Goal: Task Accomplishment & Management: Manage account settings

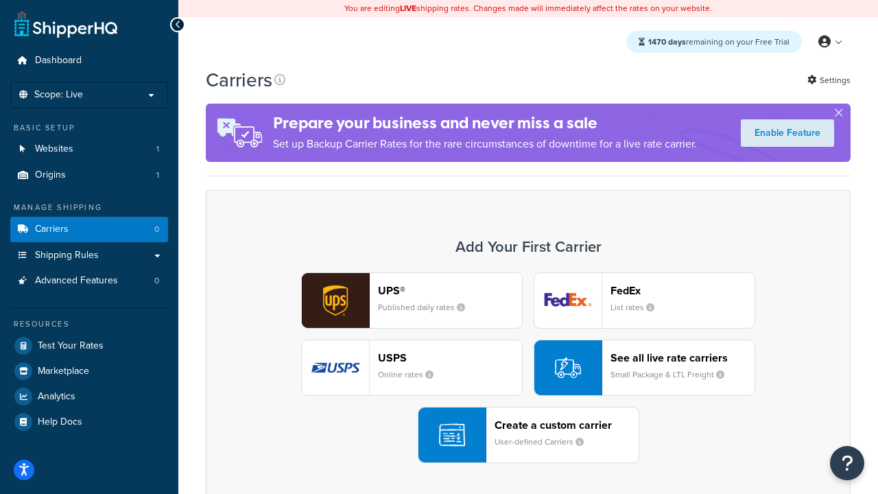
click at [528, 368] on div "UPS® Published daily rates FedEx List rates USPS Online rates See all live rate…" at bounding box center [528, 367] width 616 height 191
click at [682, 290] on header "FedEx" at bounding box center [682, 290] width 144 height 13
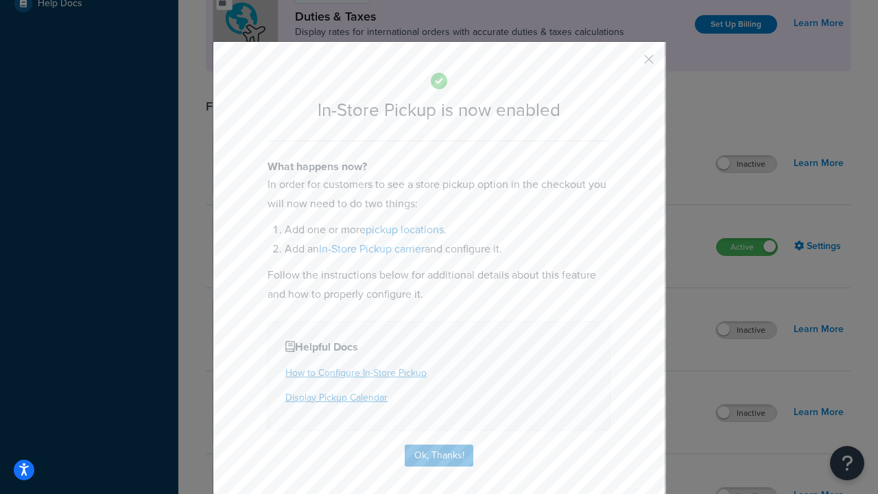
click at [628, 64] on button "button" at bounding box center [628, 63] width 3 height 3
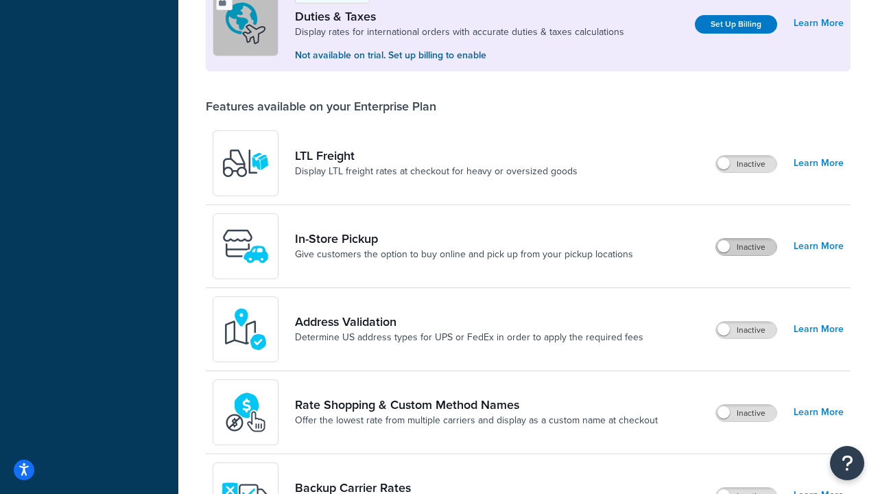
scroll to position [418, 0]
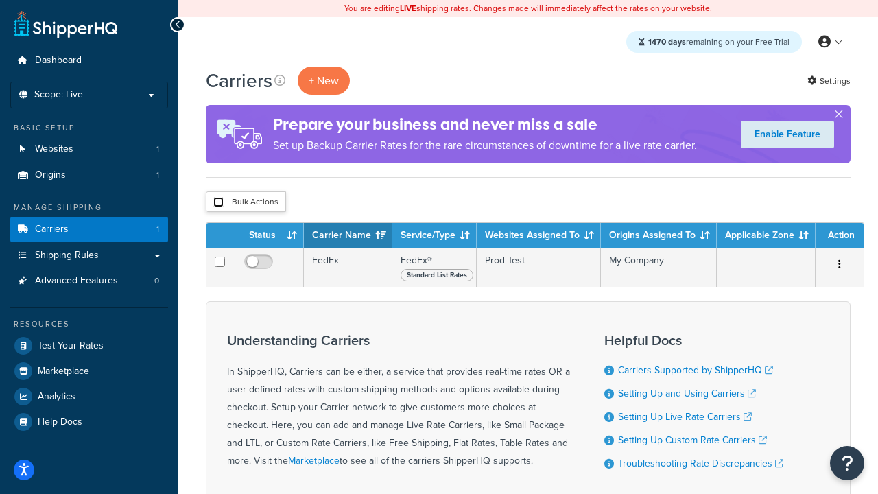
click at [218, 202] on input "checkbox" at bounding box center [218, 202] width 10 height 10
checkbox input "true"
click at [0, 0] on button "Delete" at bounding box center [0, 0] width 0 height 0
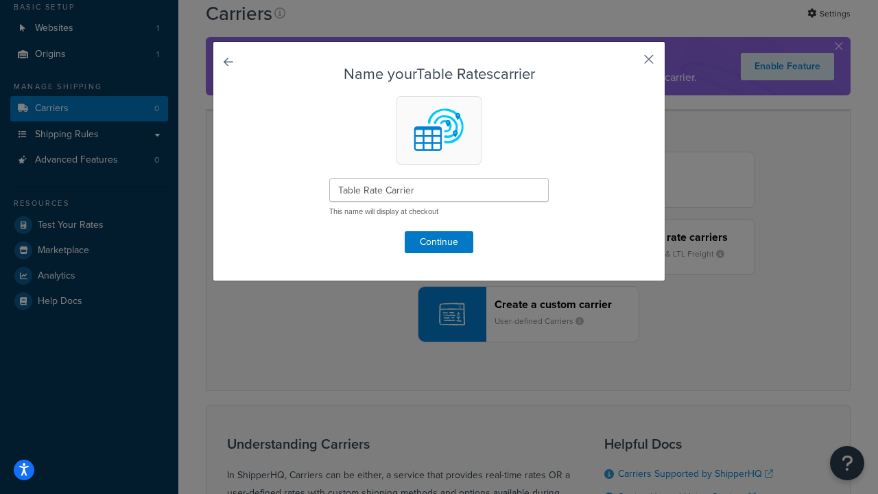
click at [628, 64] on button "button" at bounding box center [628, 63] width 3 height 3
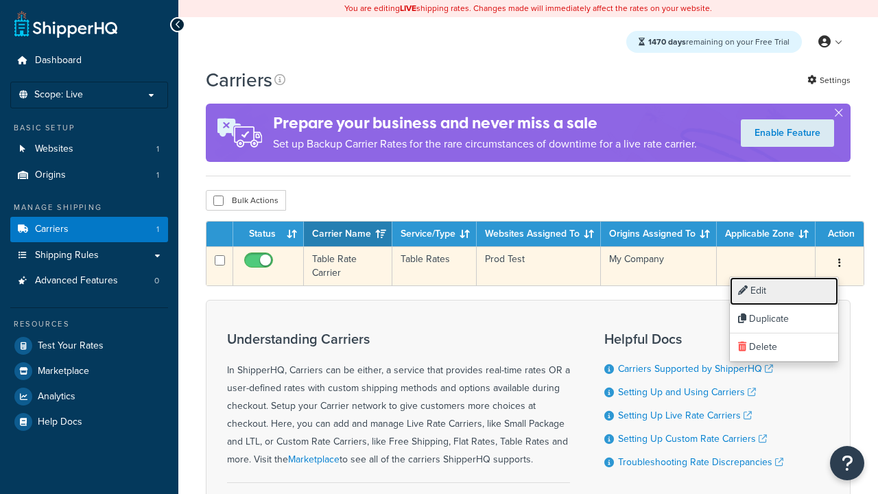
click at [784, 291] on link "Edit" at bounding box center [784, 291] width 108 height 28
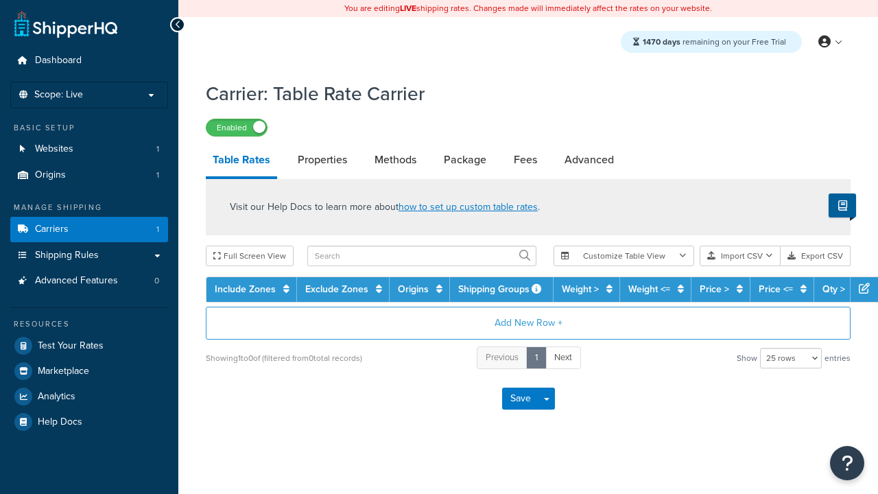
select select "25"
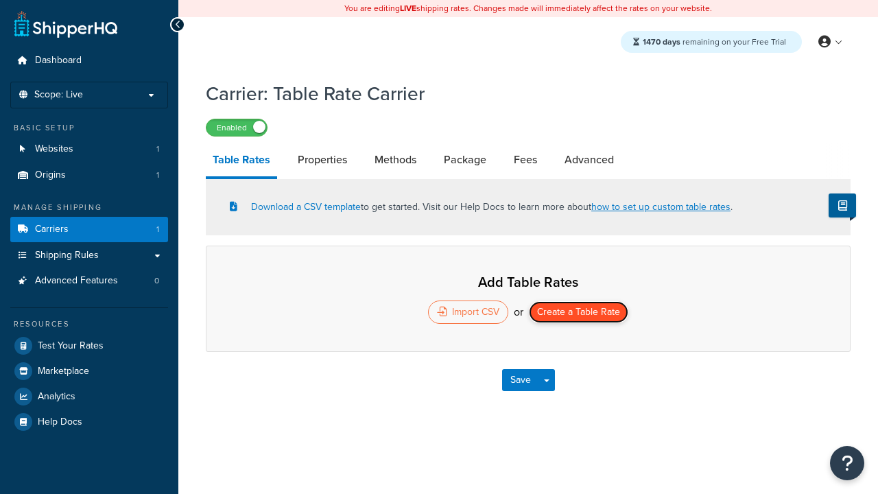
click at [578, 313] on button "Create a Table Rate" at bounding box center [578, 312] width 99 height 22
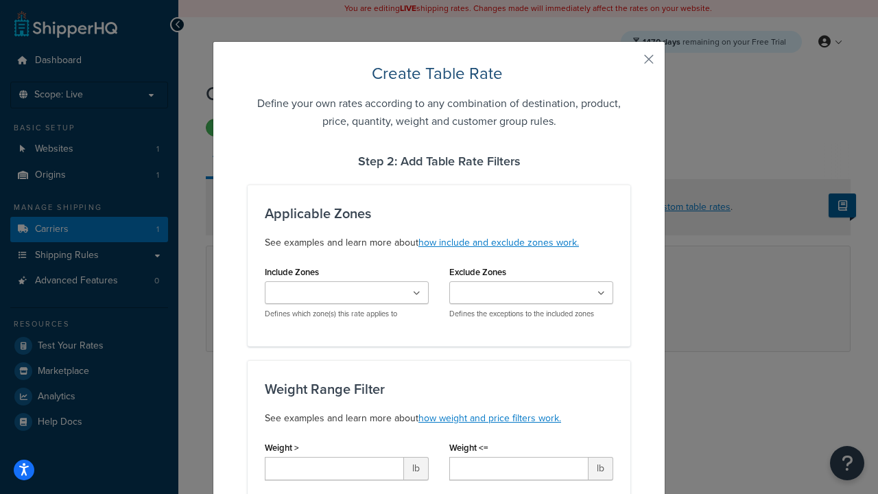
type input "10"
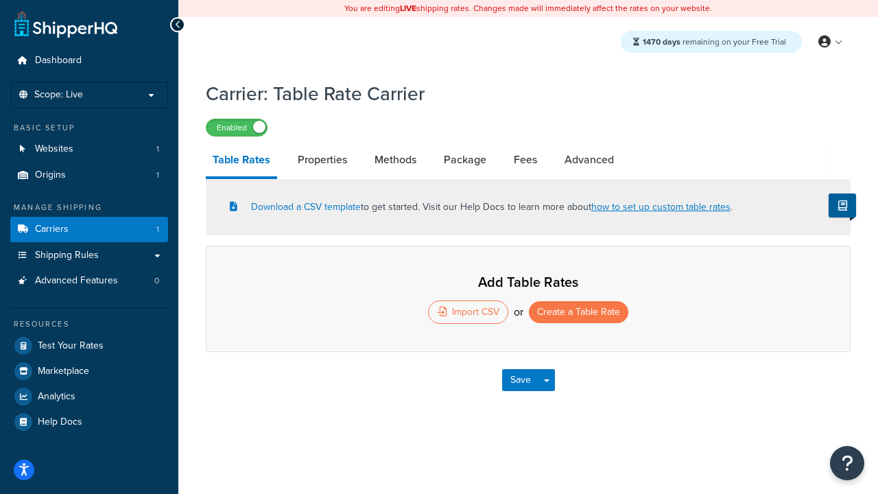
select select "25"
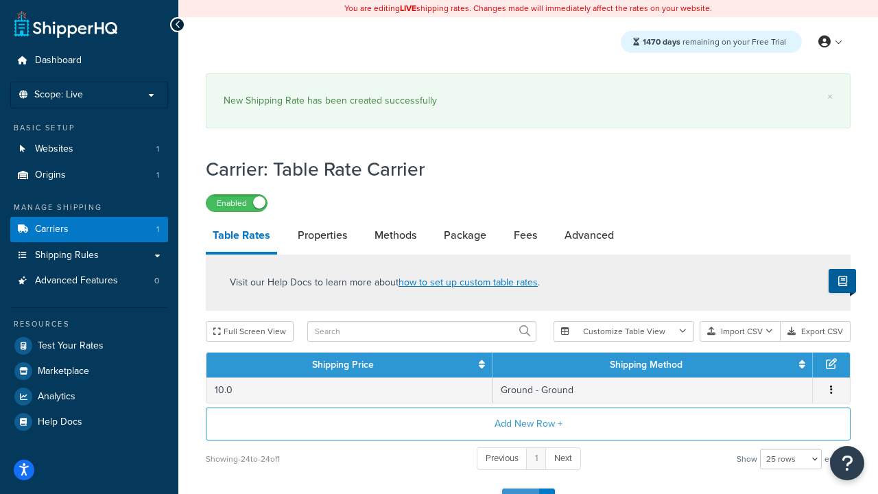
click at [520, 488] on button "Save" at bounding box center [520, 499] width 37 height 22
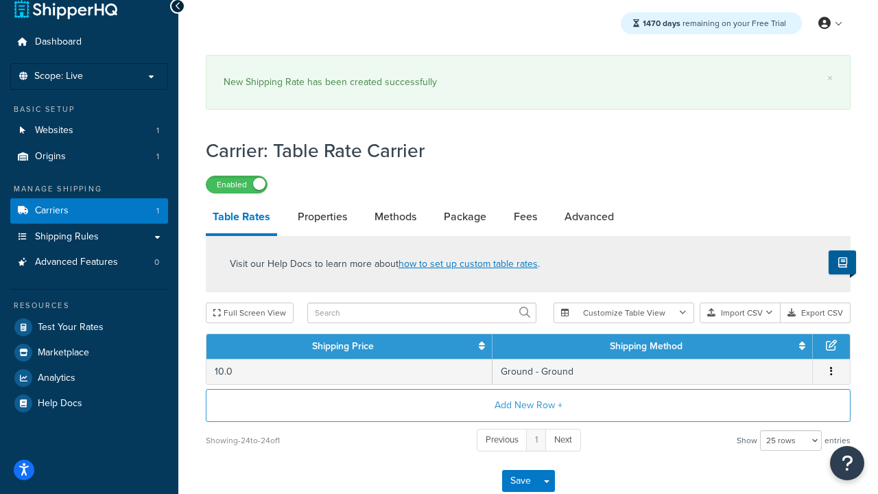
scroll to position [0, 0]
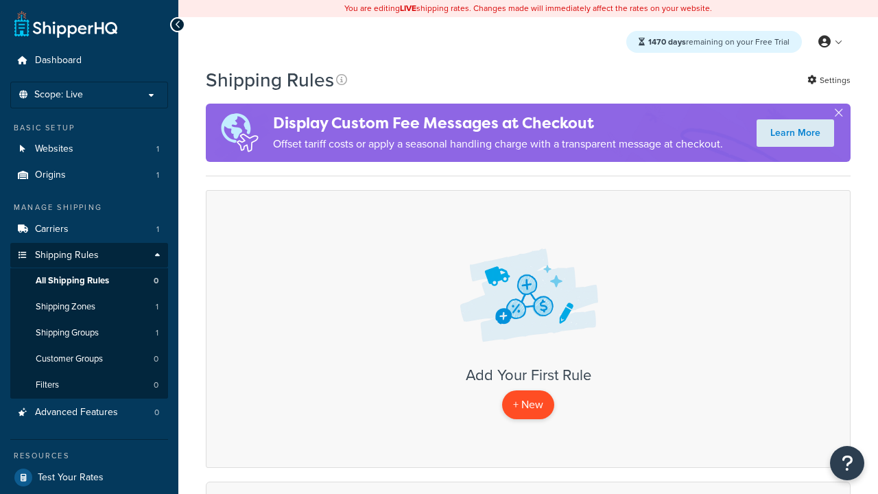
click at [528, 405] on p "+ New" at bounding box center [528, 404] width 52 height 28
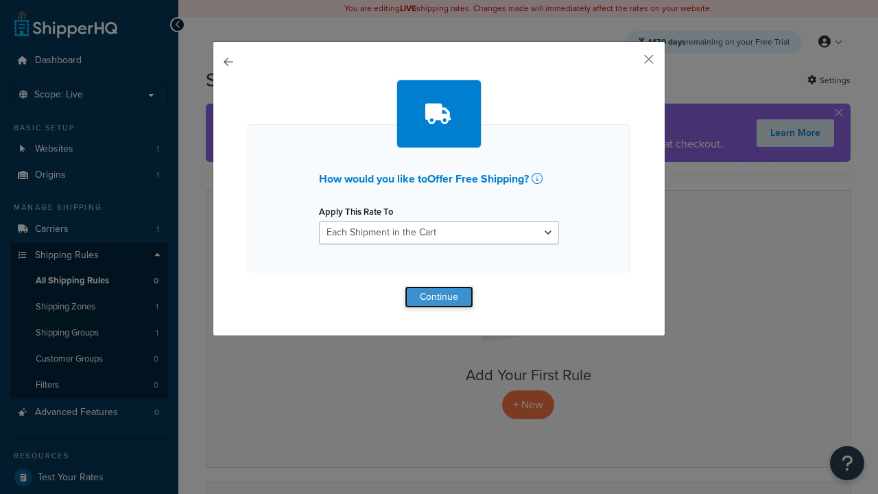
click at [439, 296] on button "Continue" at bounding box center [439, 297] width 69 height 22
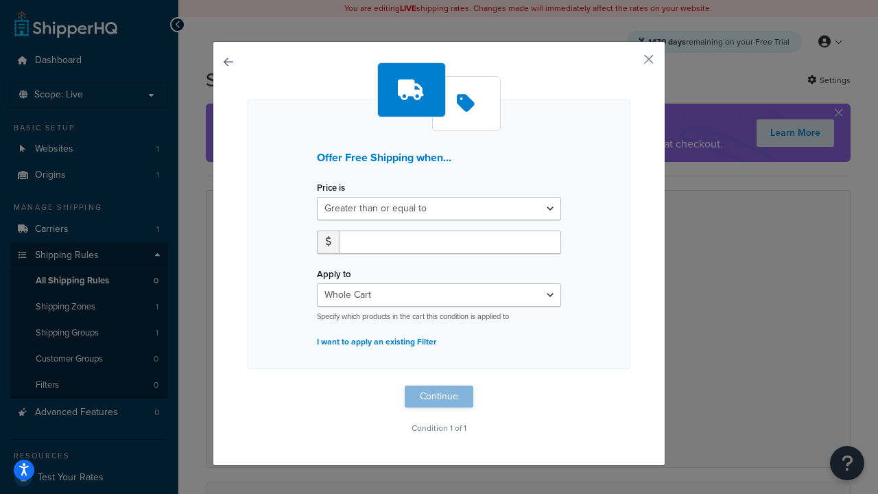
click at [331, 188] on label "Price is" at bounding box center [331, 187] width 28 height 10
click at [331, 197] on select "Greater than or equal to Between or equal to Less than or equal to" at bounding box center [439, 208] width 244 height 23
click at [450, 241] on input "number" at bounding box center [451, 241] width 222 height 23
type input "50"
click at [439, 396] on button "Continue" at bounding box center [439, 396] width 69 height 22
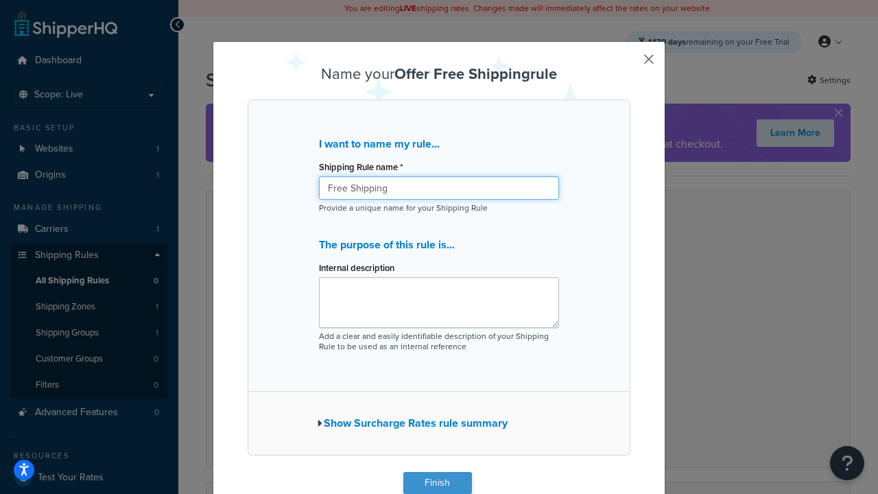
type input "Free Shipping"
click at [437, 483] on button "Finish" at bounding box center [437, 483] width 69 height 22
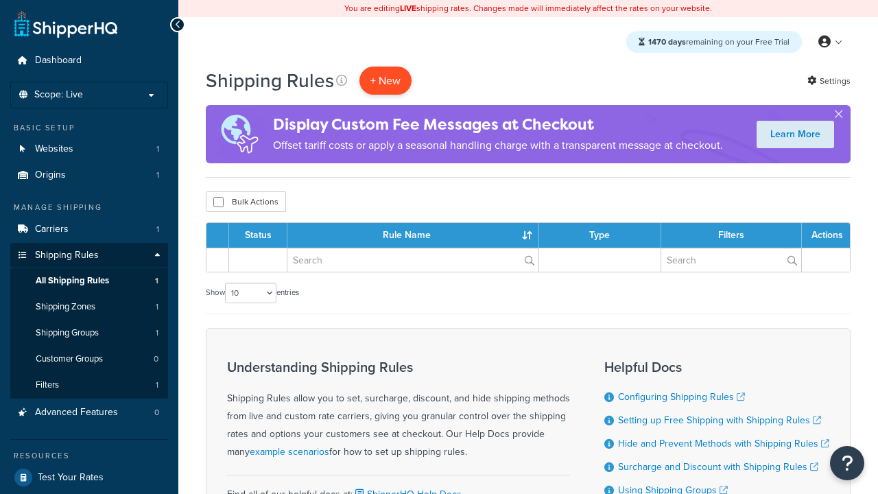
click at [385, 80] on p "+ New" at bounding box center [385, 81] width 52 height 28
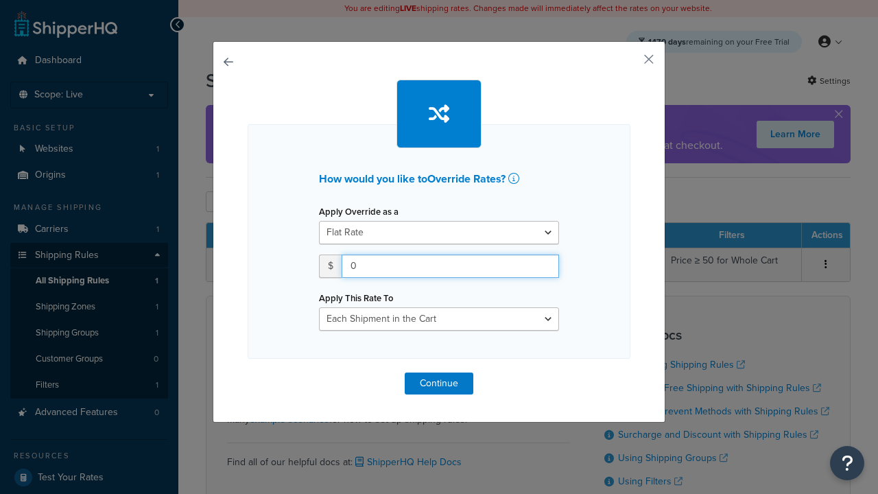
type input "100"
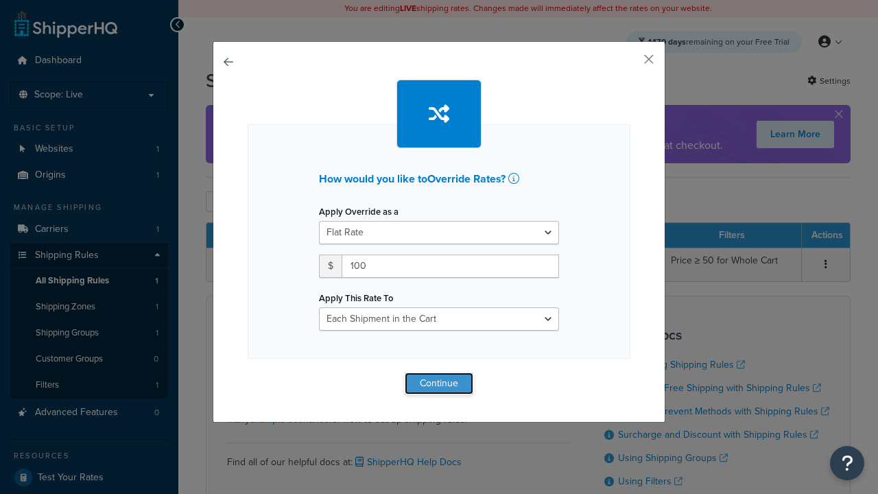
click at [439, 383] on button "Continue" at bounding box center [439, 383] width 69 height 22
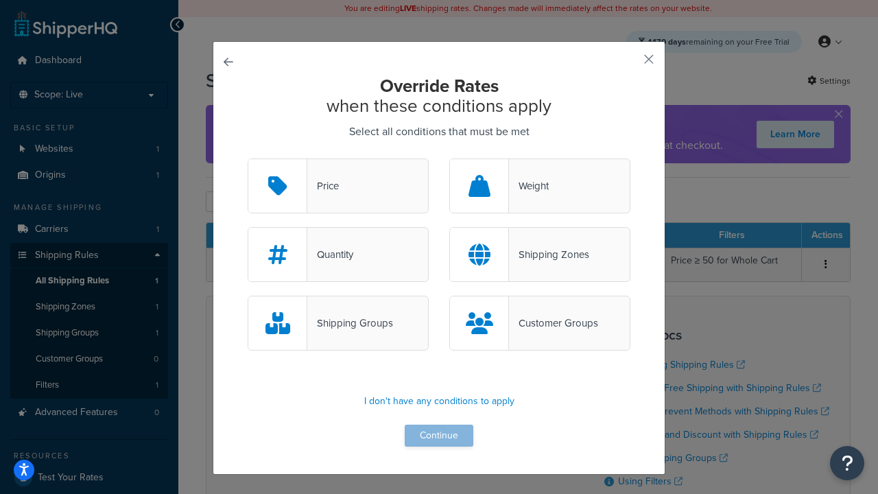
click at [338, 187] on div "Price" at bounding box center [323, 185] width 32 height 19
click at [0, 0] on input "Price" at bounding box center [0, 0] width 0 height 0
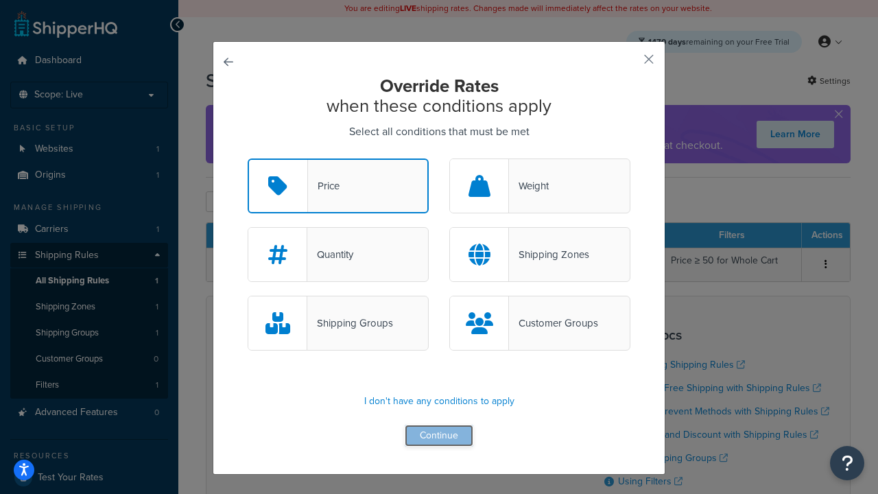
click at [439, 436] on button "Continue" at bounding box center [439, 436] width 69 height 22
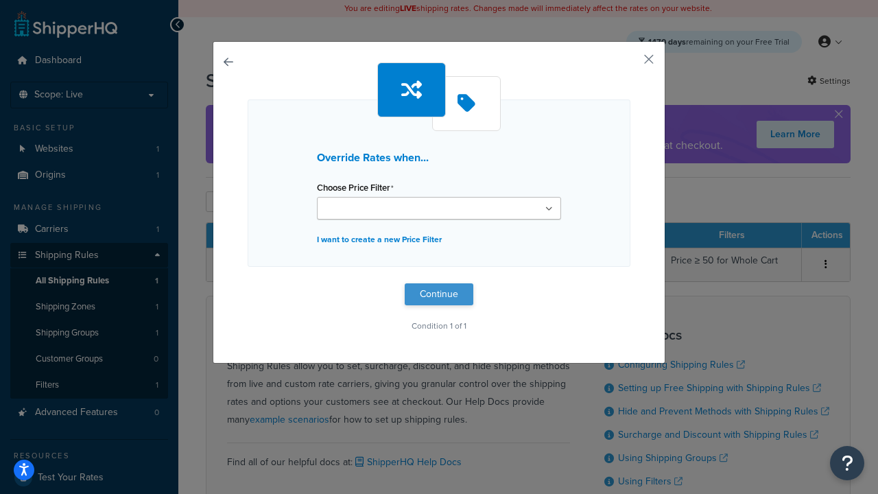
click at [439, 294] on button "Continue" at bounding box center [439, 294] width 69 height 22
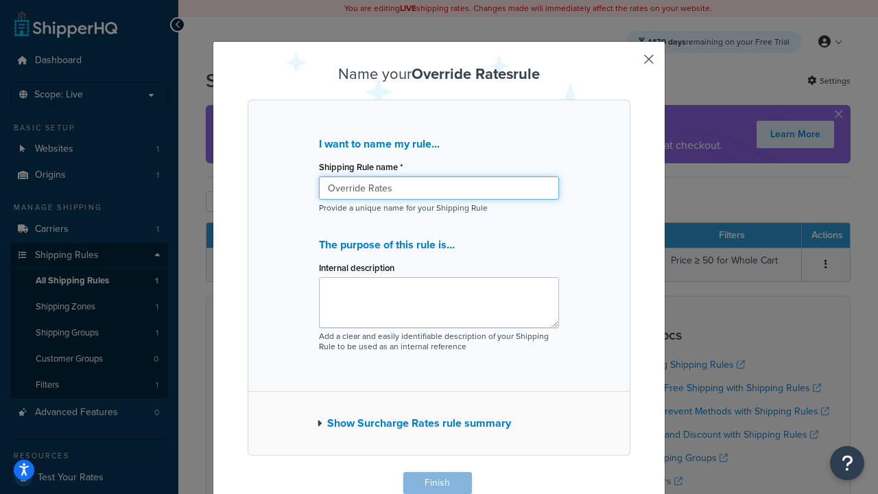
type input "Override Rates"
click at [437, 483] on button "Finish" at bounding box center [437, 483] width 69 height 22
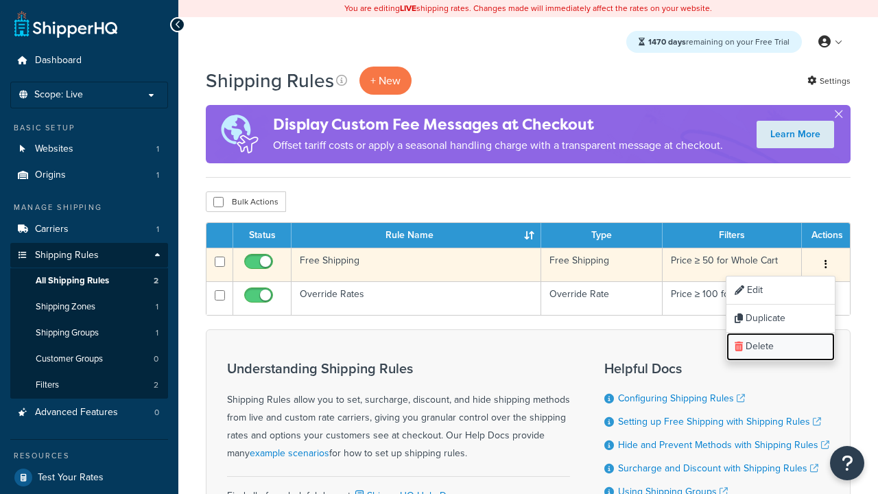
click at [780, 347] on link "Delete" at bounding box center [780, 347] width 108 height 28
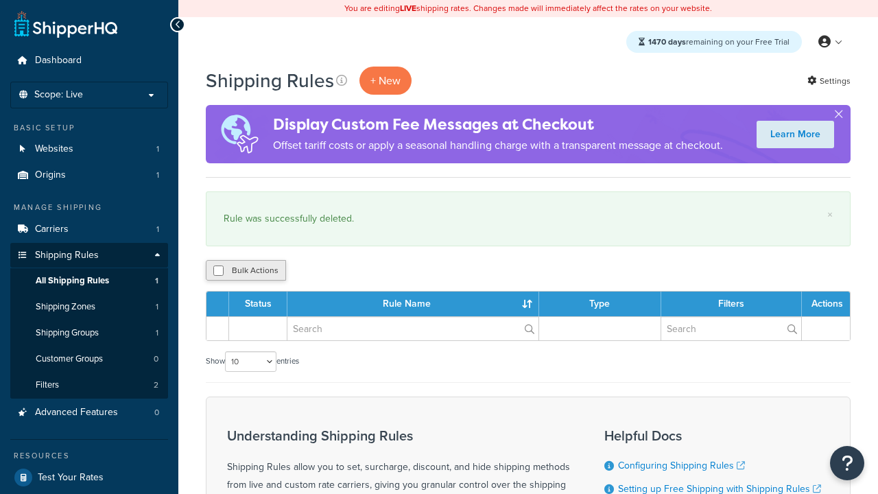
click at [246, 271] on button "Bulk Actions" at bounding box center [246, 270] width 80 height 21
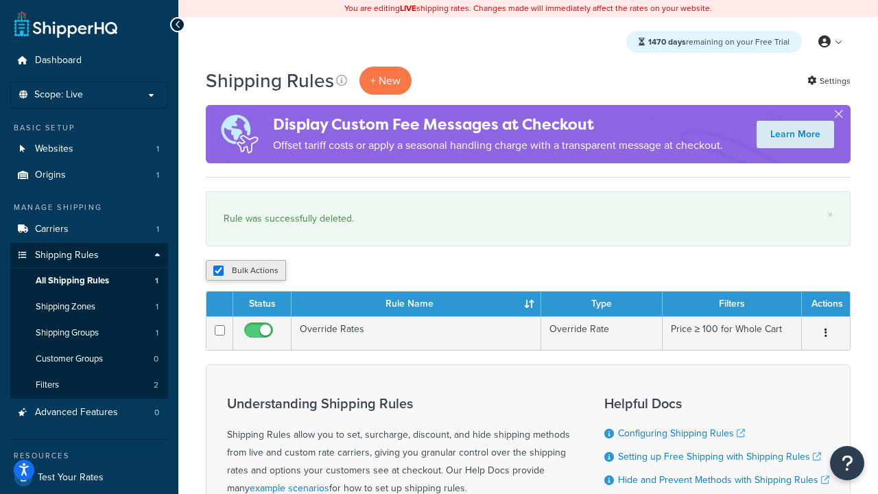
click at [246, 271] on button "Bulk Actions" at bounding box center [246, 270] width 80 height 21
checkbox input "true"
click at [0, 0] on button "Delete" at bounding box center [0, 0] width 0 height 0
